Goal: Find specific page/section: Locate a particular part of the current website

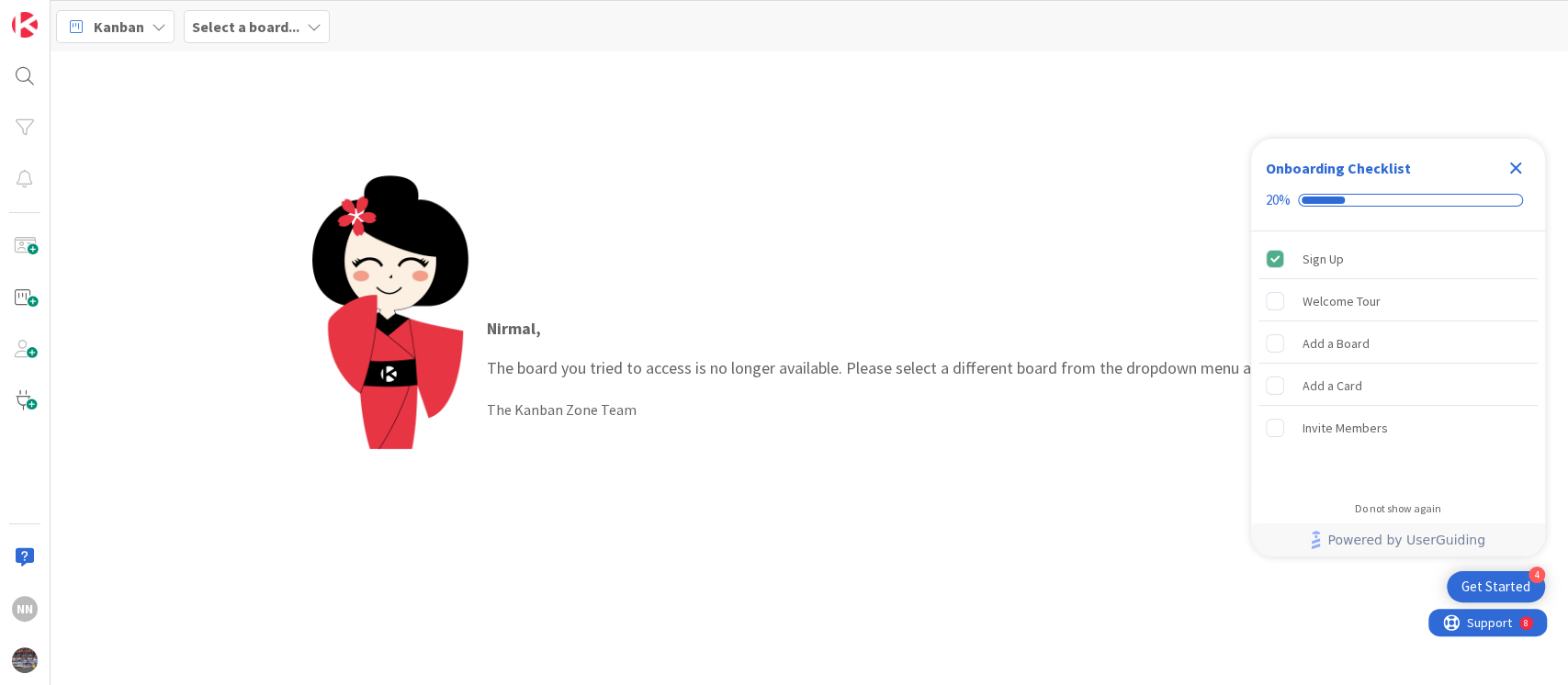
click at [263, 32] on b "Select a board..." at bounding box center [246, 26] width 108 height 19
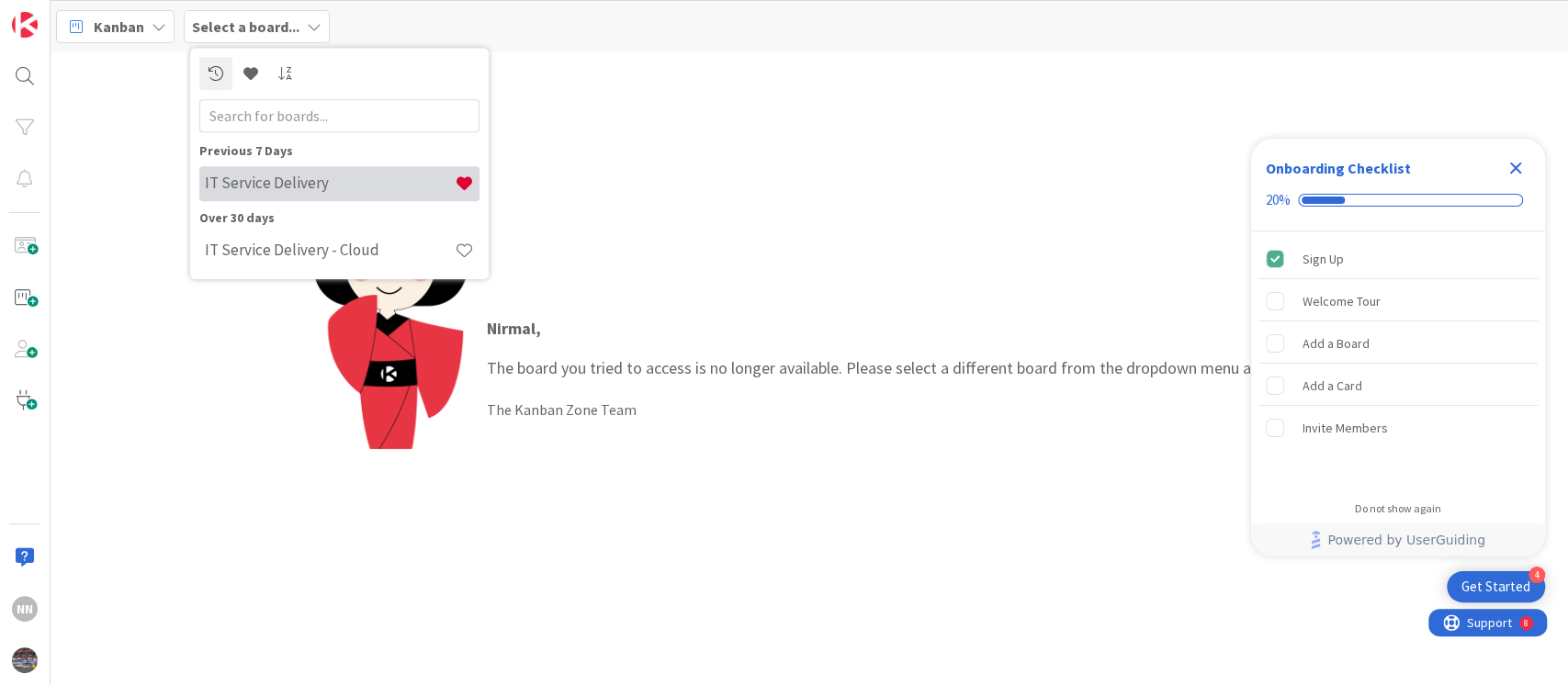
click at [231, 182] on h4 "IT Service Delivery" at bounding box center [329, 183] width 250 height 19
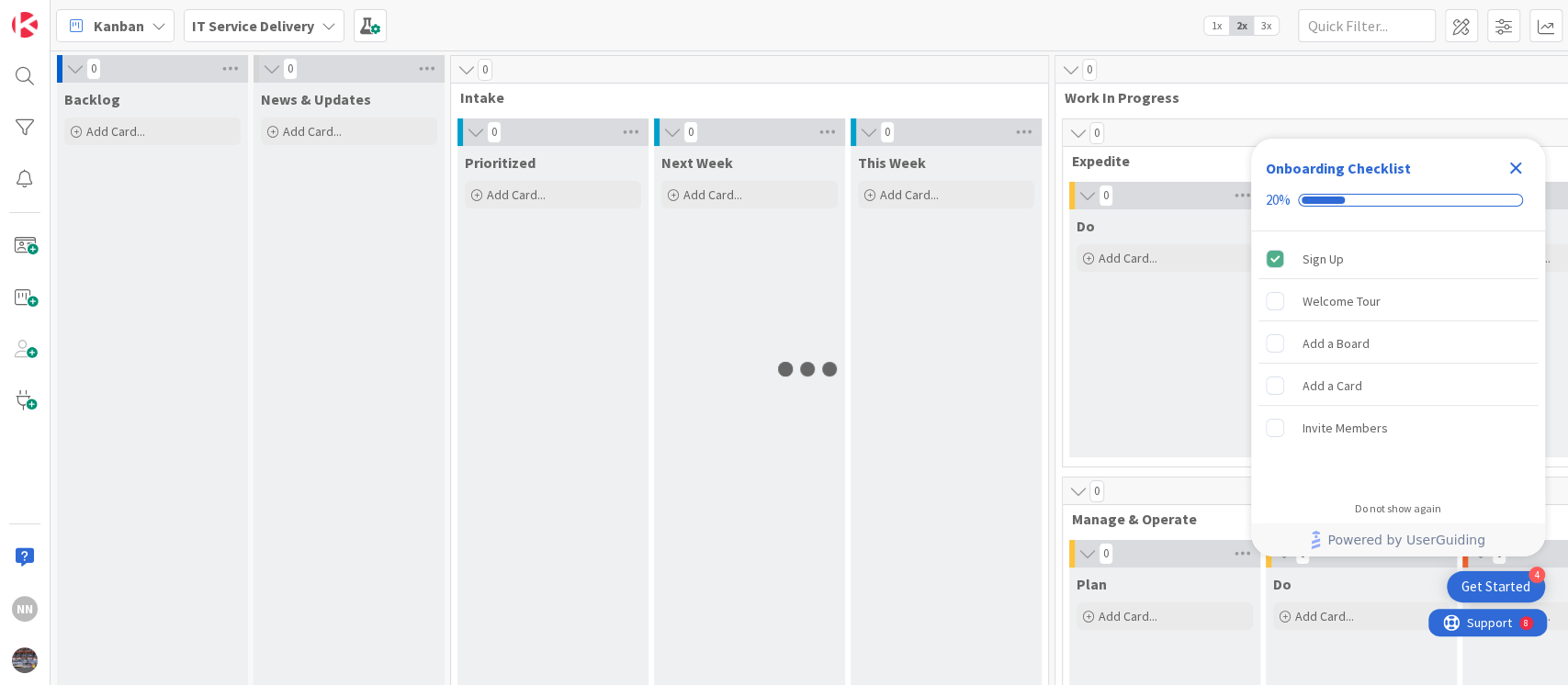
click at [1521, 175] on icon "Close Checklist" at bounding box center [1515, 168] width 22 height 22
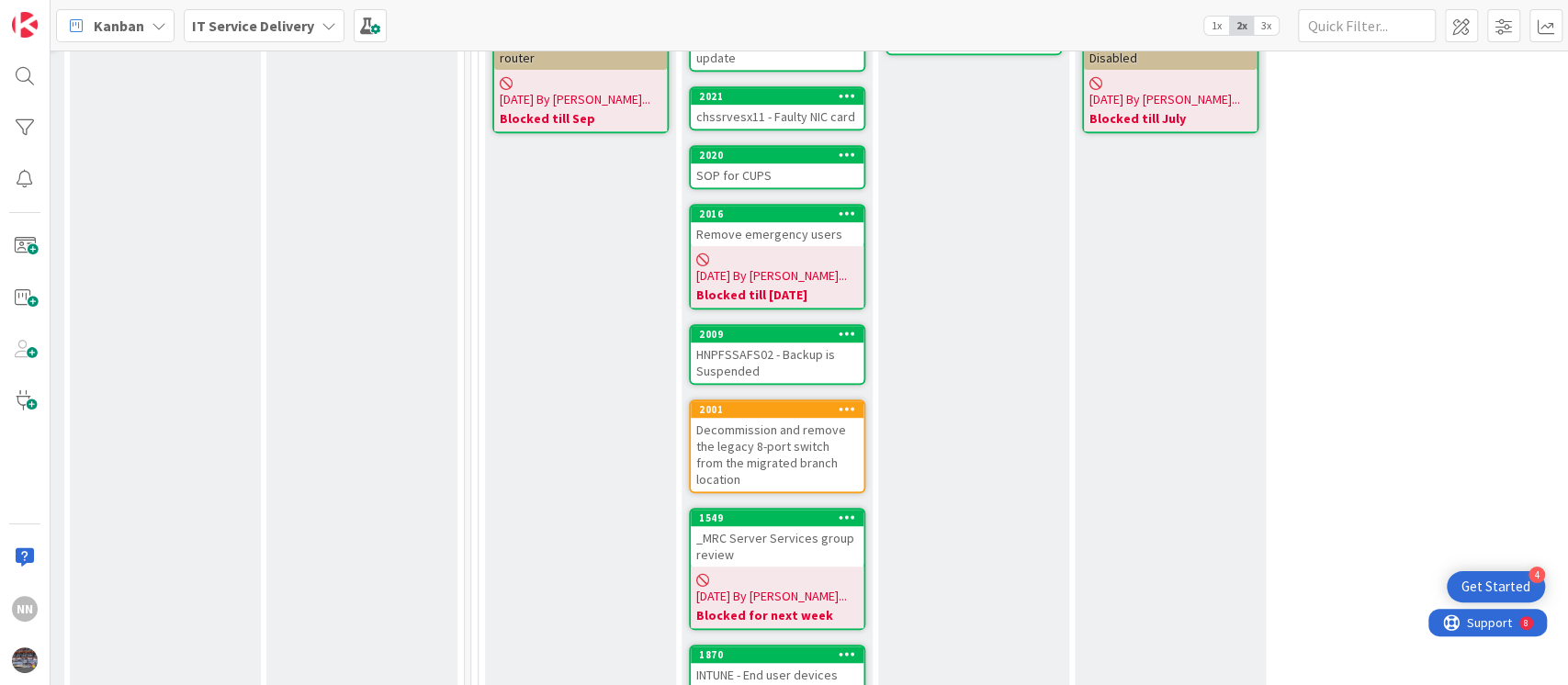
scroll to position [669, 584]
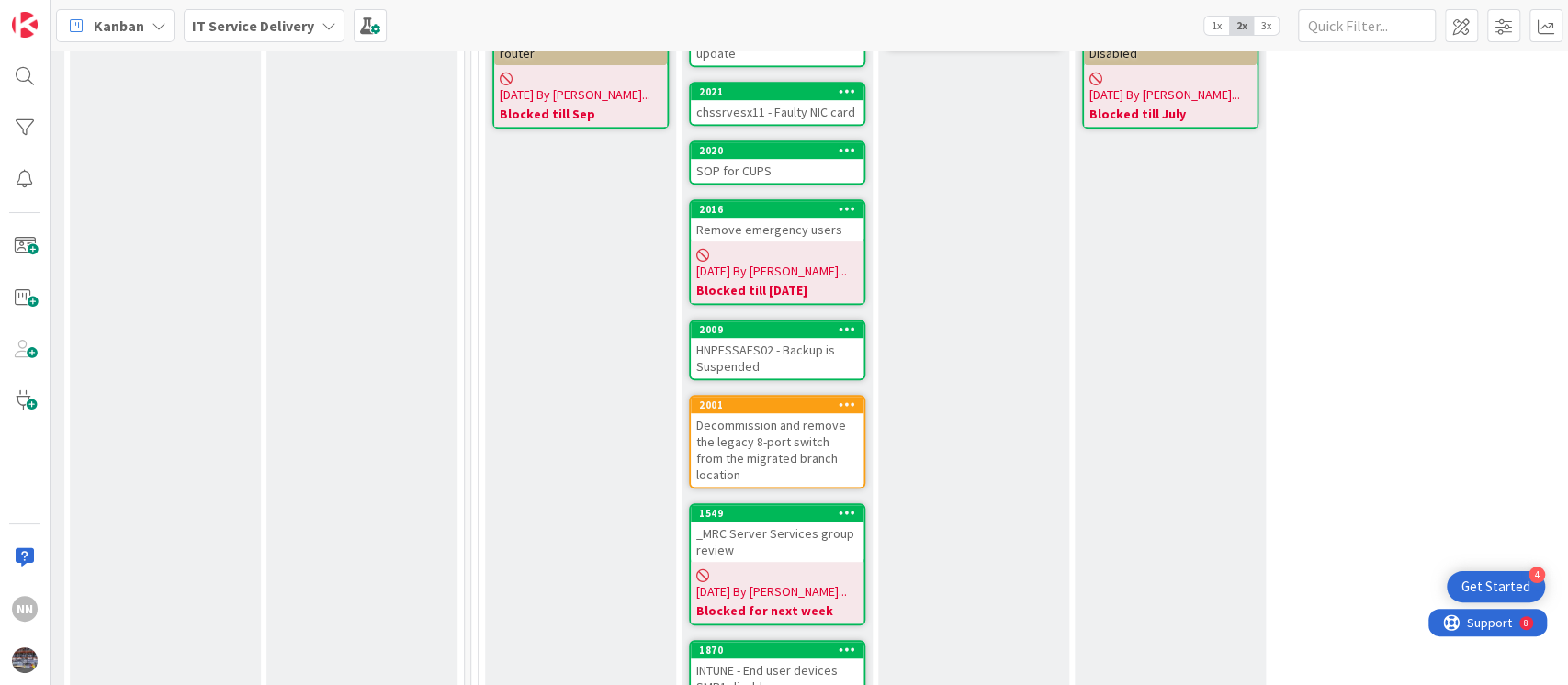
click at [728, 212] on div "2016" at bounding box center [777, 209] width 173 height 17
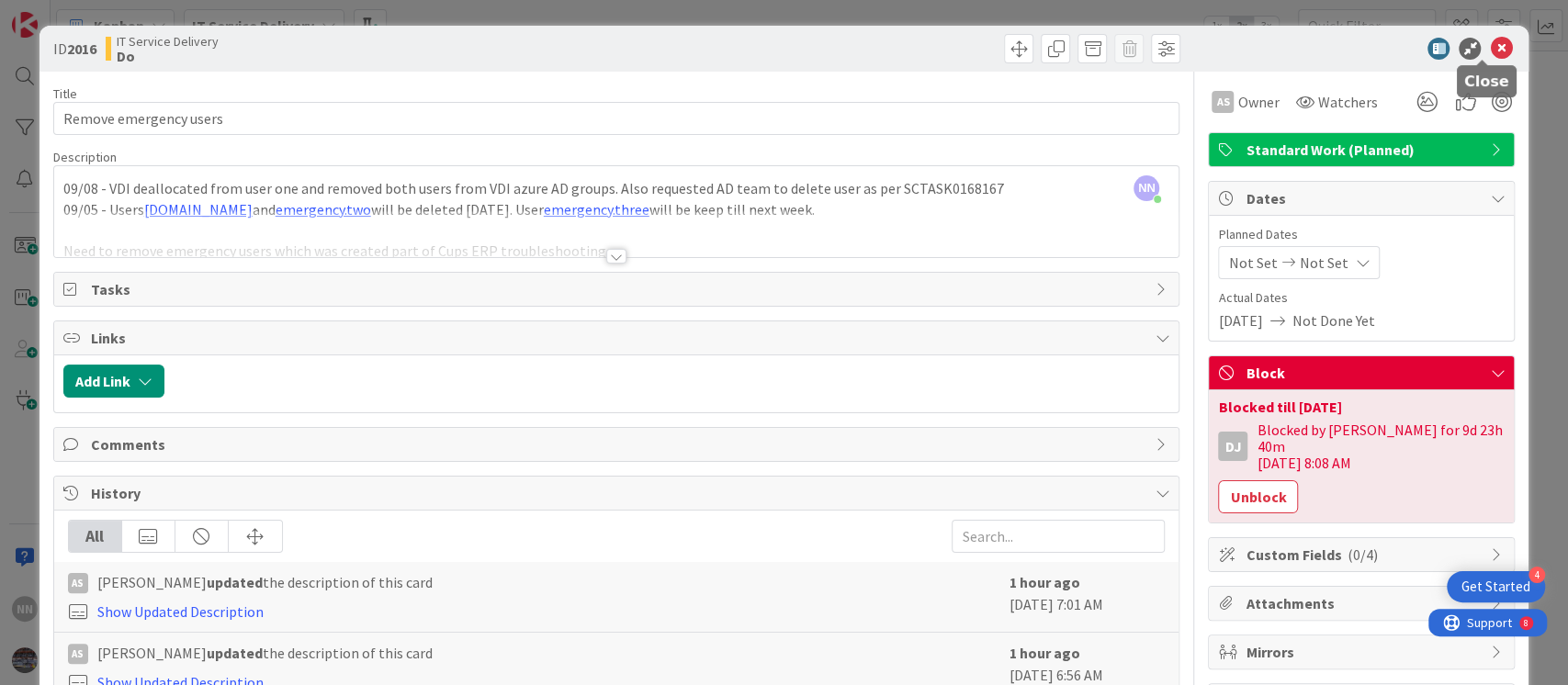
click at [1490, 49] on icon at bounding box center [1500, 48] width 22 height 22
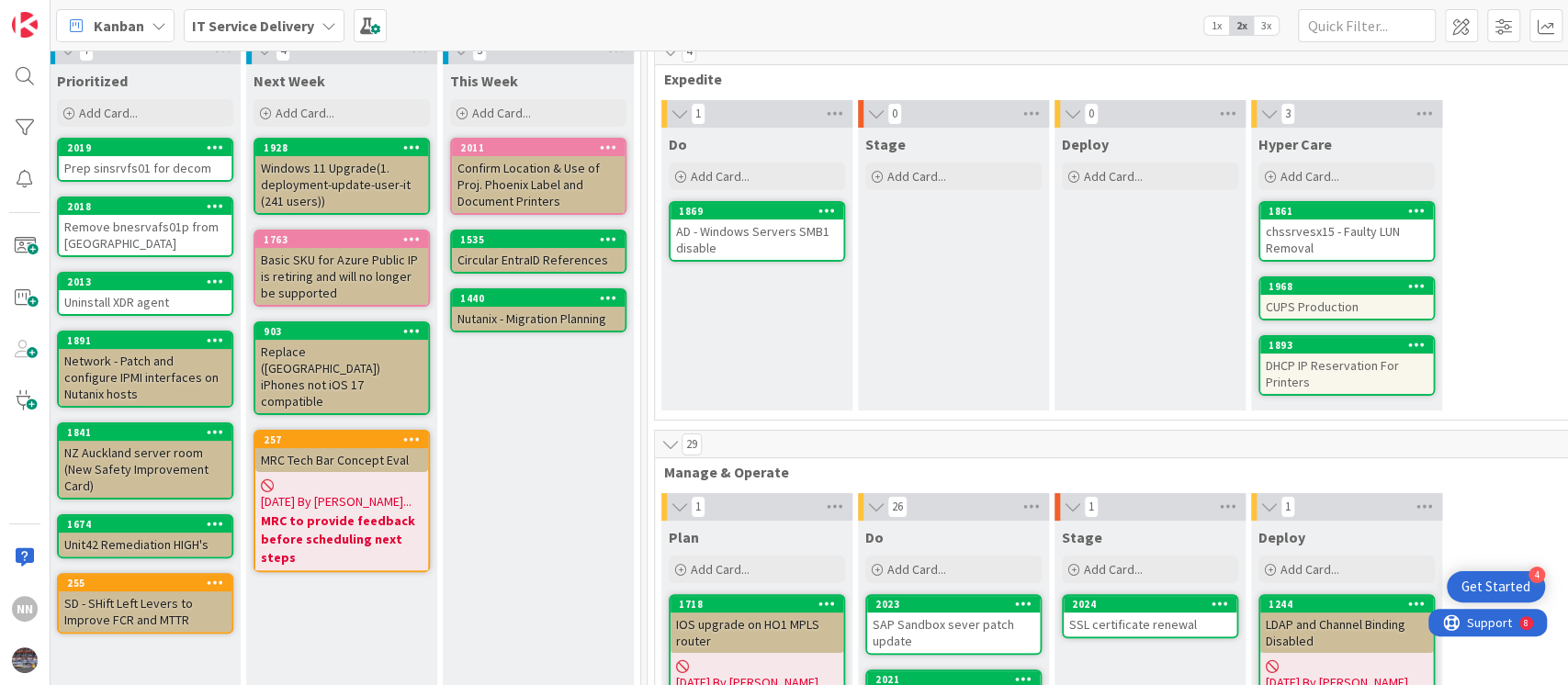
scroll to position [0, 408]
